Goal: Information Seeking & Learning: Learn about a topic

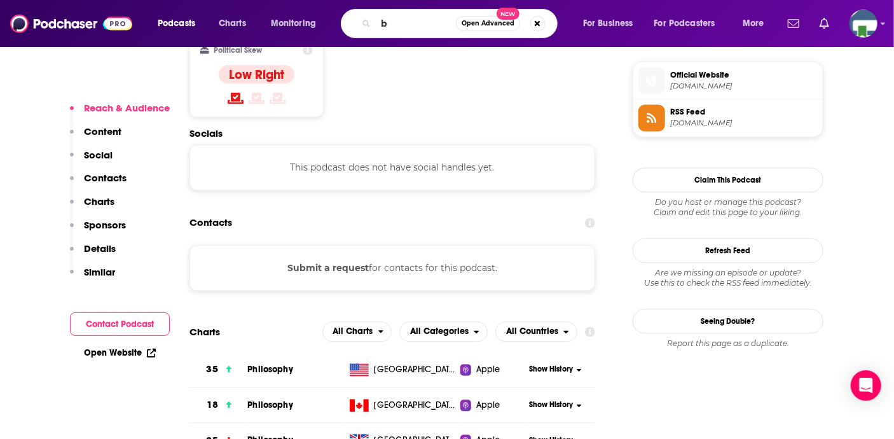
scroll to position [1017, 0]
type input "bookwild"
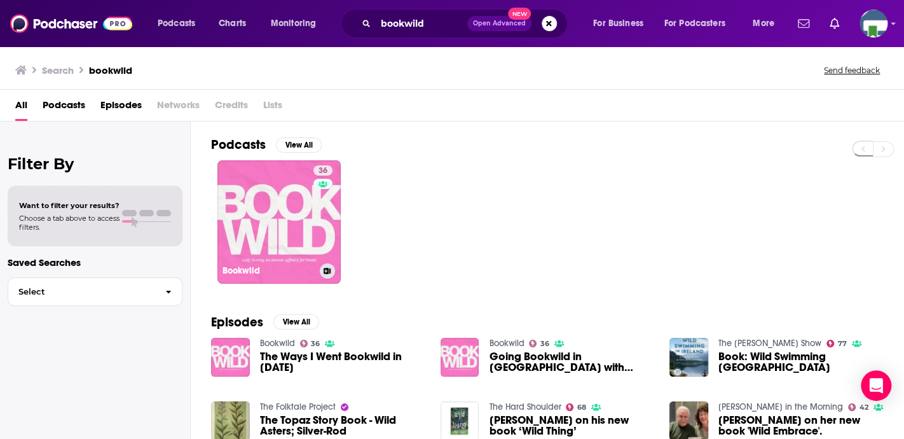
click at [263, 199] on link "36 Bookwild" at bounding box center [278, 221] width 123 height 123
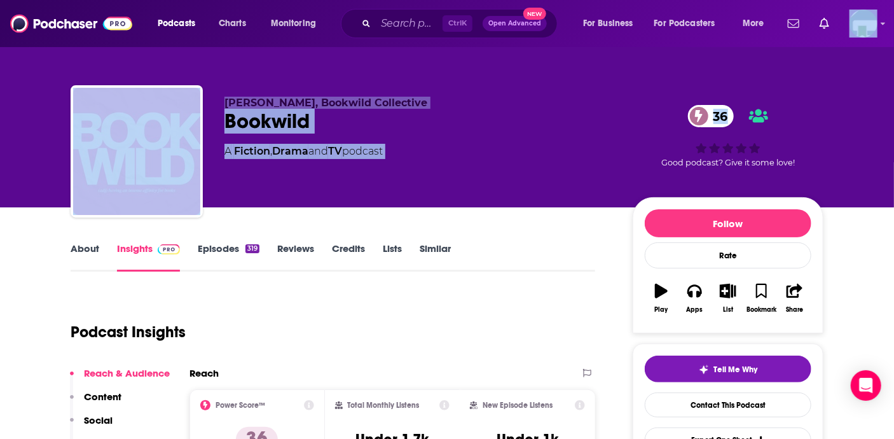
drag, startPoint x: 893, startPoint y: 29, endPoint x: 902, endPoint y: 44, distance: 17.7
click at [893, 44] on html "Podcasts Charts Monitoring Ctrl K Open Advanced New For Business For Podcasters…" at bounding box center [447, 219] width 894 height 439
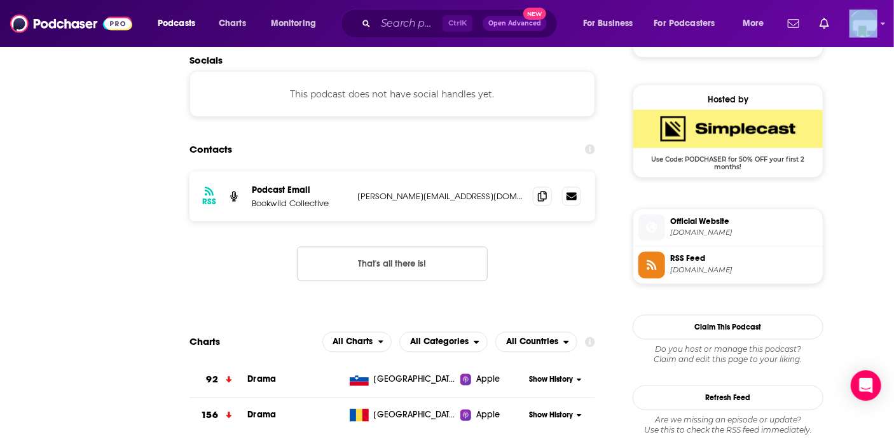
scroll to position [11, 0]
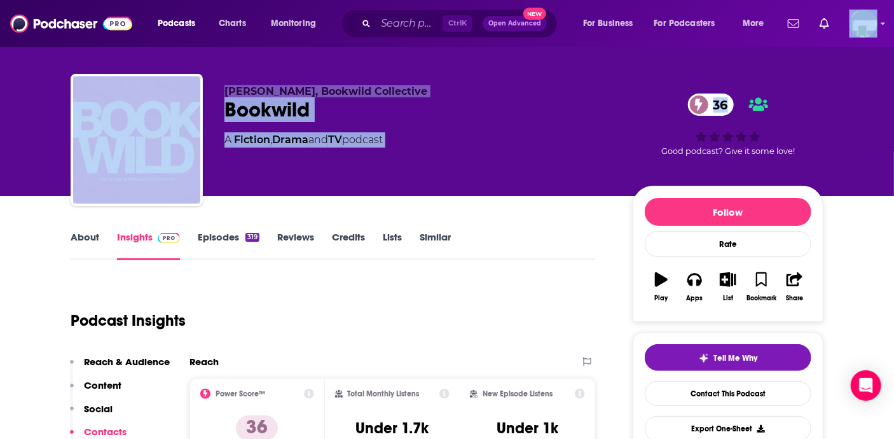
click at [76, 240] on link "About" at bounding box center [85, 245] width 29 height 29
